Goal: Information Seeking & Learning: Learn about a topic

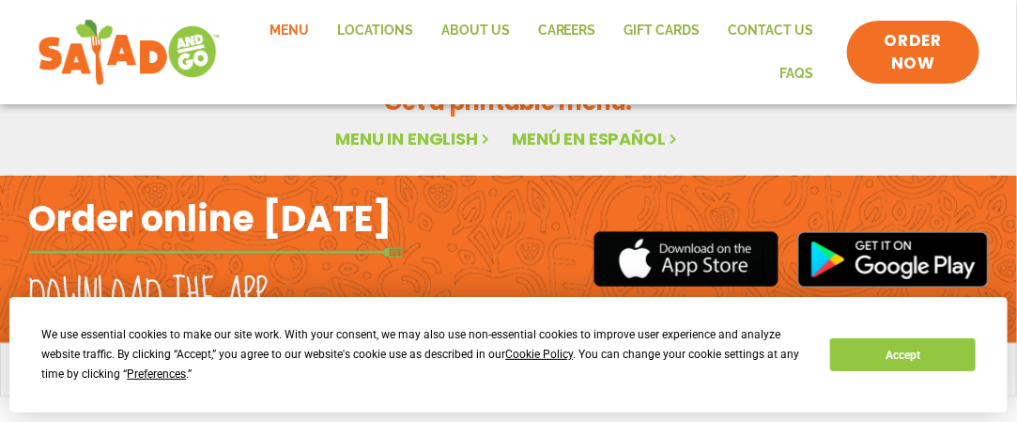
scroll to position [236, 0]
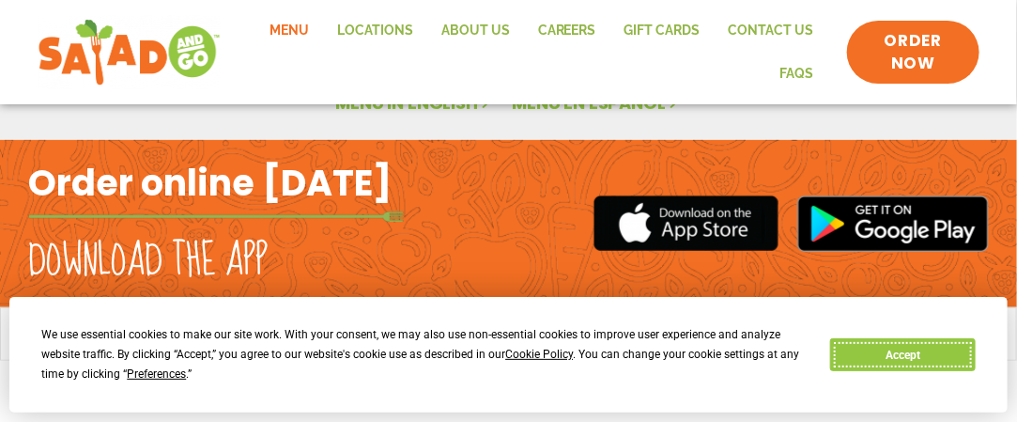
click at [916, 352] on button "Accept" at bounding box center [902, 354] width 145 height 33
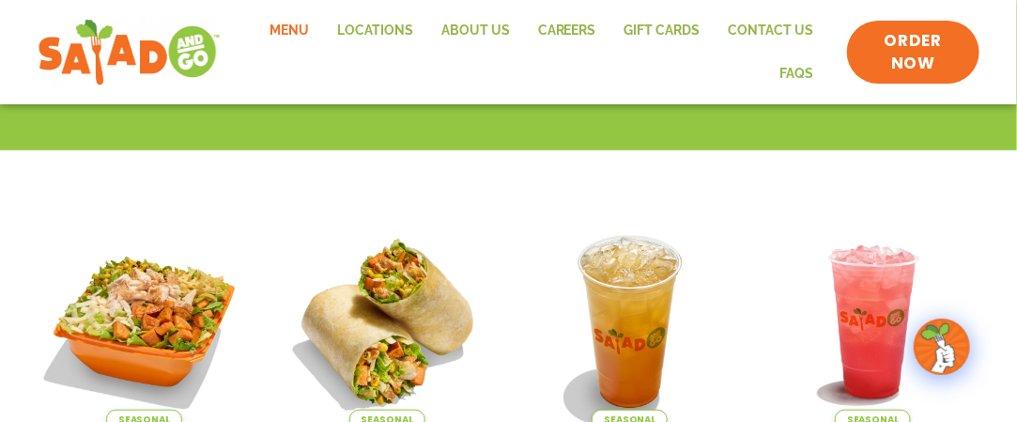
scroll to position [424, 0]
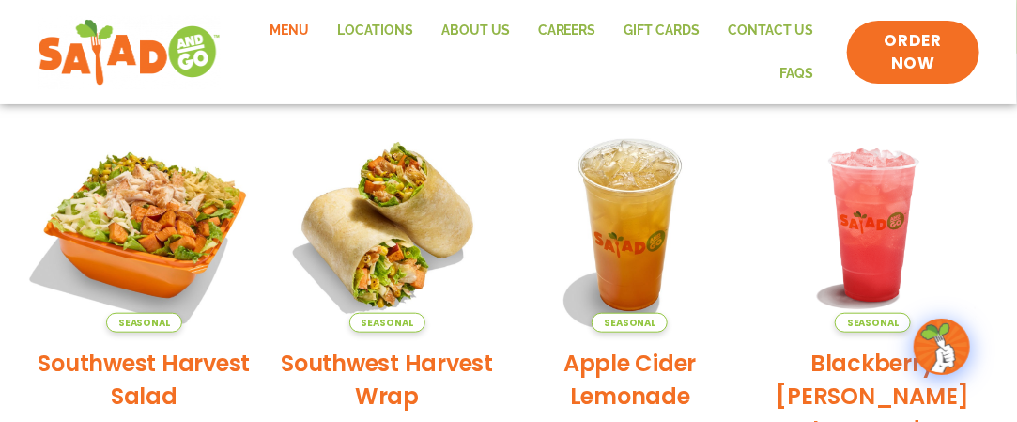
click at [123, 302] on img at bounding box center [144, 225] width 253 height 253
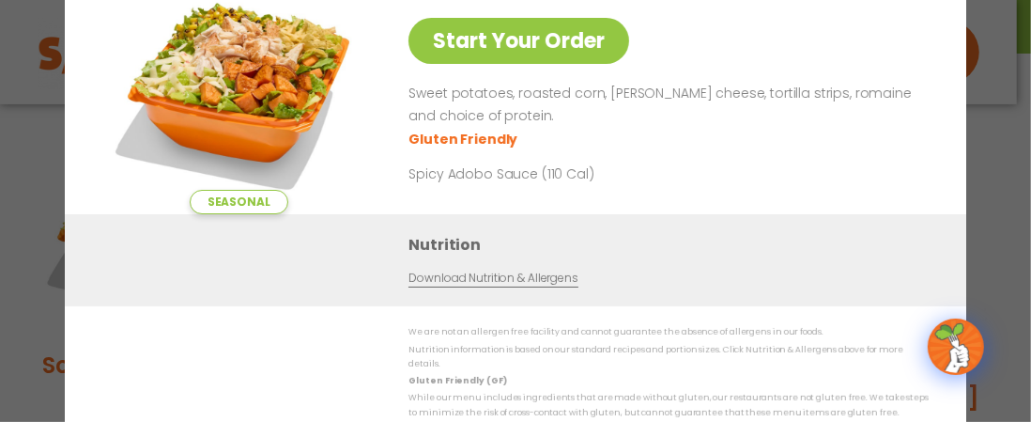
click at [472, 286] on link "Download Nutrition & Allergens" at bounding box center [493, 279] width 169 height 18
click at [929, 25] on div "Seasonal Start Your Order Southwest Harvest Salad 340 Cal Start Your Order Swee…" at bounding box center [516, 212] width 902 height 596
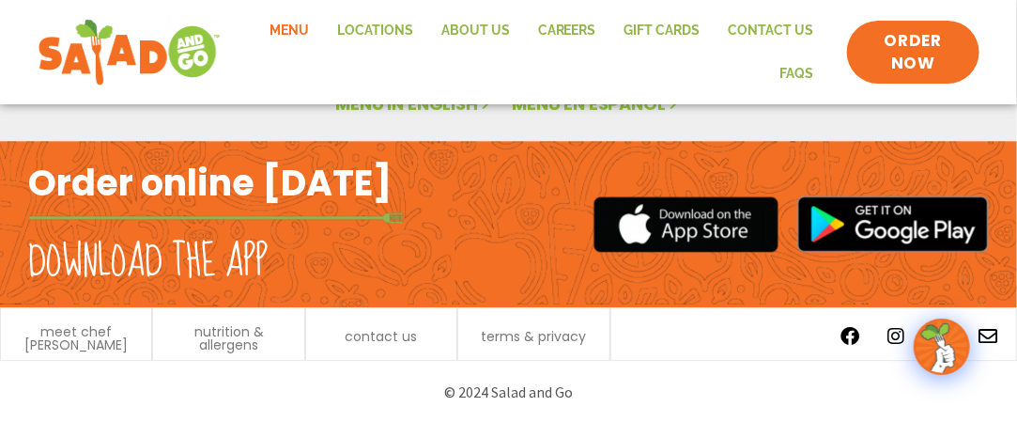
scroll to position [1254, 0]
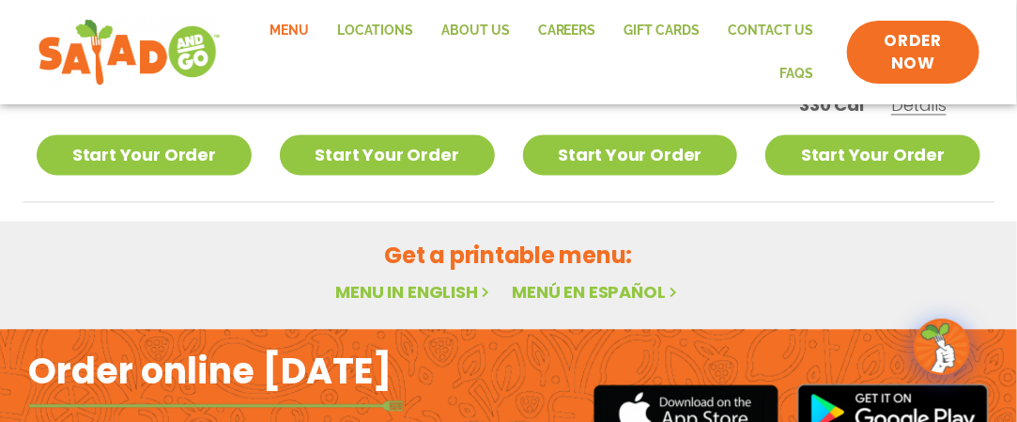
click at [393, 301] on link "Menu in English" at bounding box center [414, 291] width 158 height 23
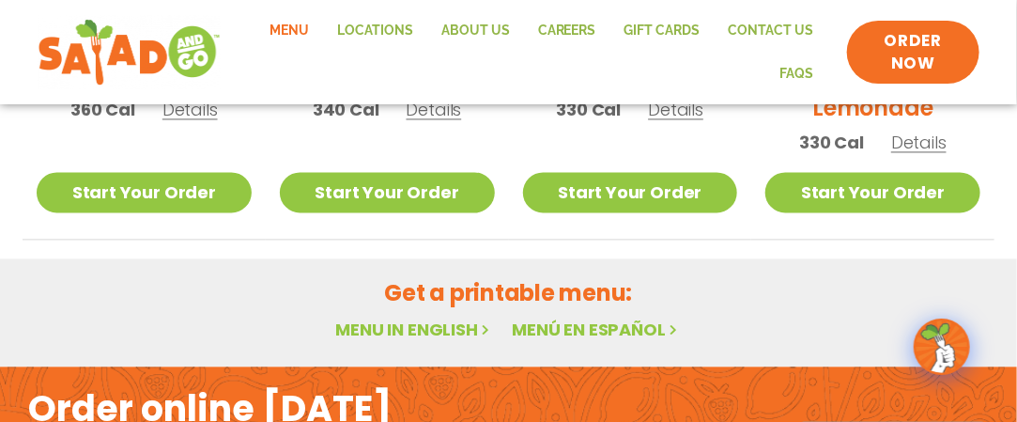
scroll to position [1204, 0]
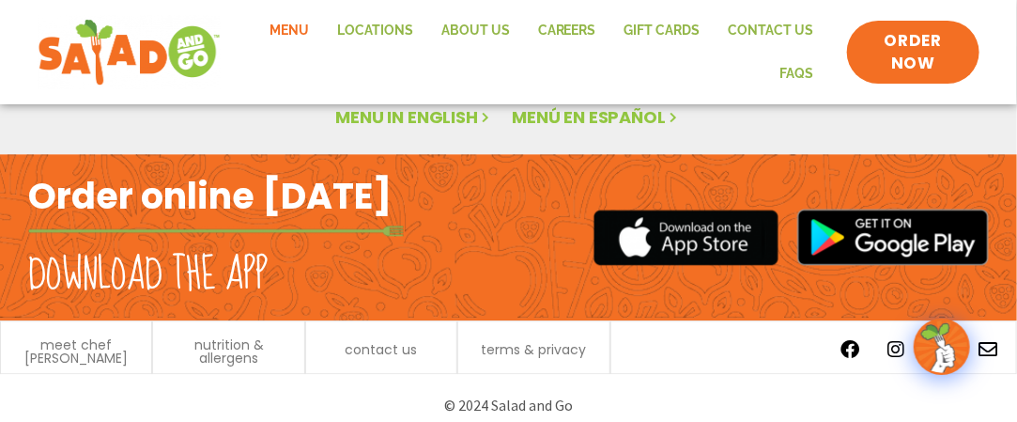
scroll to position [1442, 0]
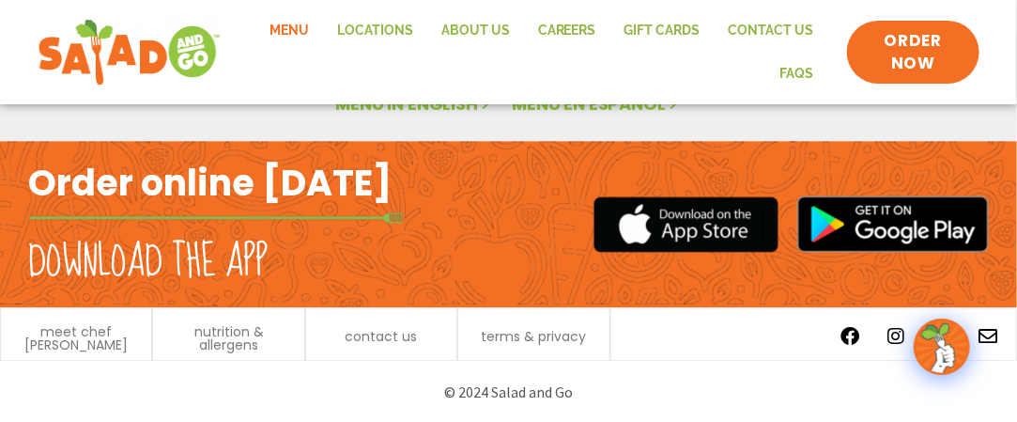
click at [294, 27] on link "Menu" at bounding box center [290, 30] width 68 height 43
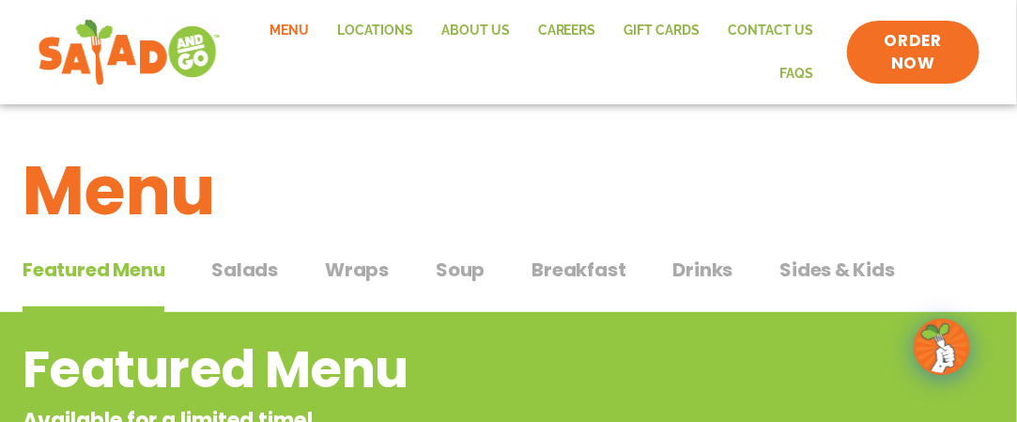
click at [243, 271] on span "Salads" at bounding box center [244, 270] width 67 height 28
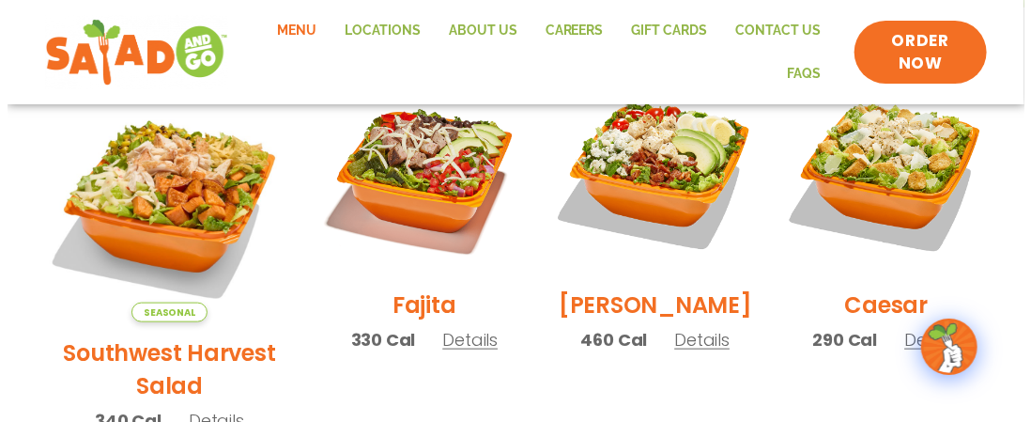
scroll to position [564, 0]
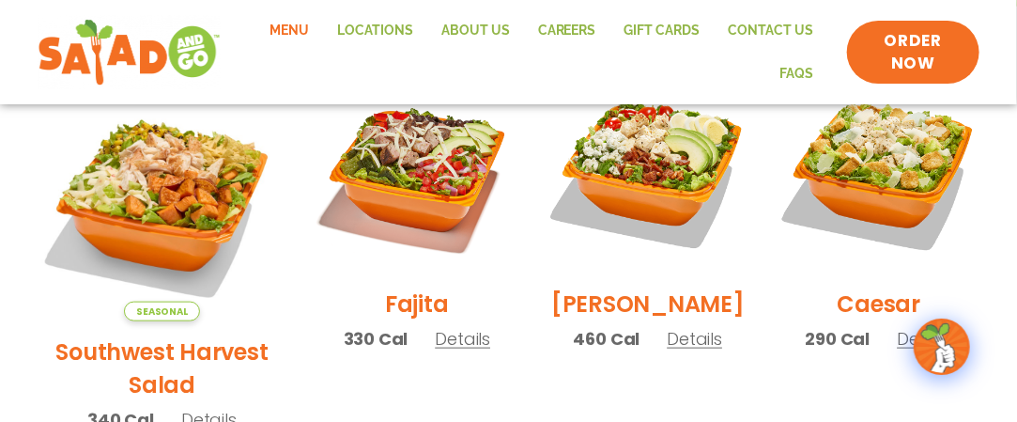
click at [626, 317] on h2 "[PERSON_NAME]" at bounding box center [648, 303] width 194 height 33
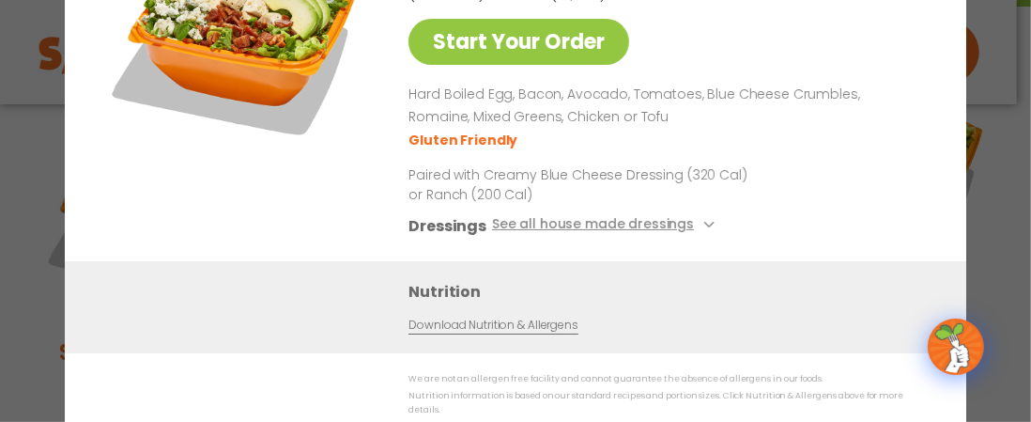
click at [869, 23] on div "Cobb Salad 460 Cal Pick your protein: roasted chicken, buffalo chicken or tofu …" at bounding box center [665, 82] width 513 height 357
